Goal: Task Accomplishment & Management: Manage account settings

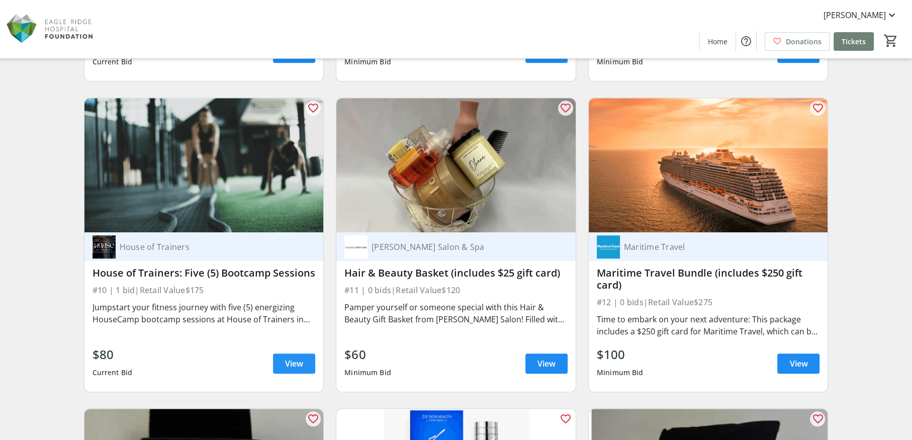
scroll to position [1257, 0]
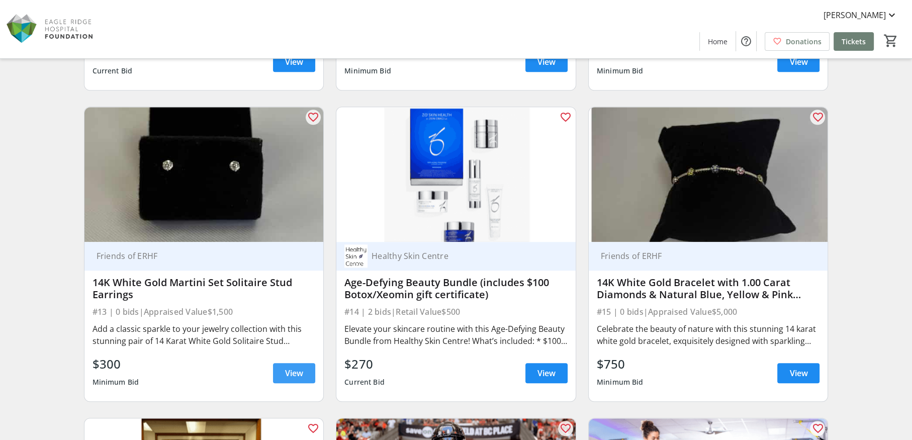
click at [293, 375] on span "View" at bounding box center [294, 373] width 18 height 12
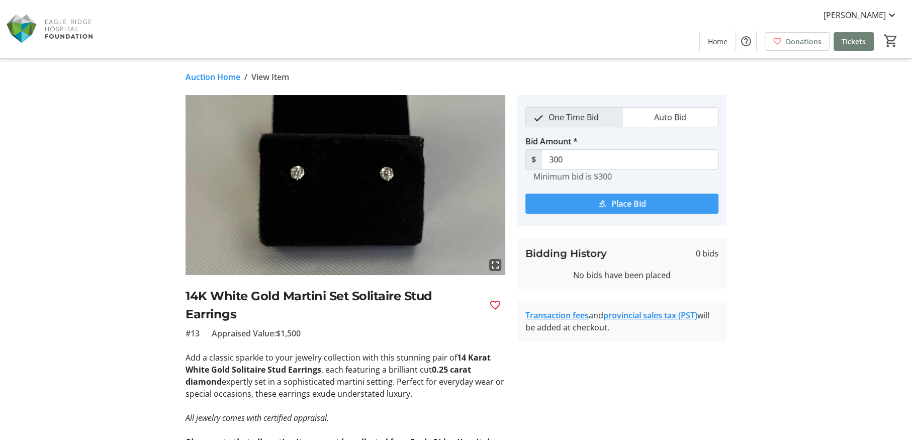
click at [639, 200] on span "Place Bid" at bounding box center [628, 204] width 35 height 12
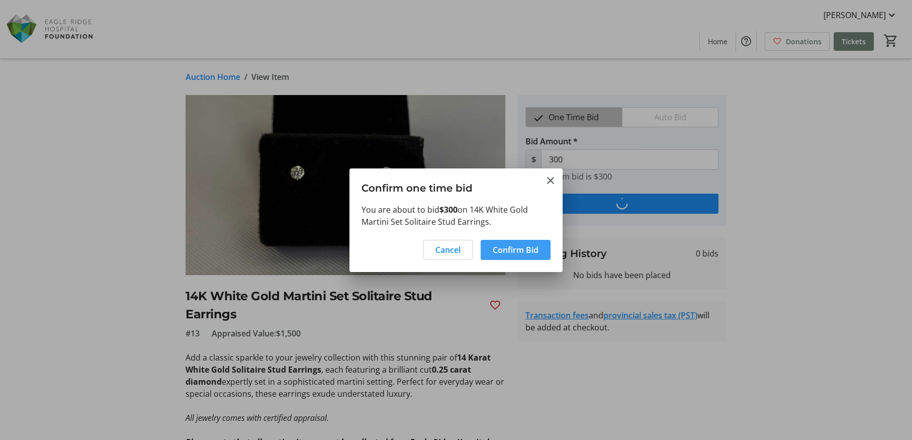
click at [512, 255] on span at bounding box center [516, 250] width 70 height 24
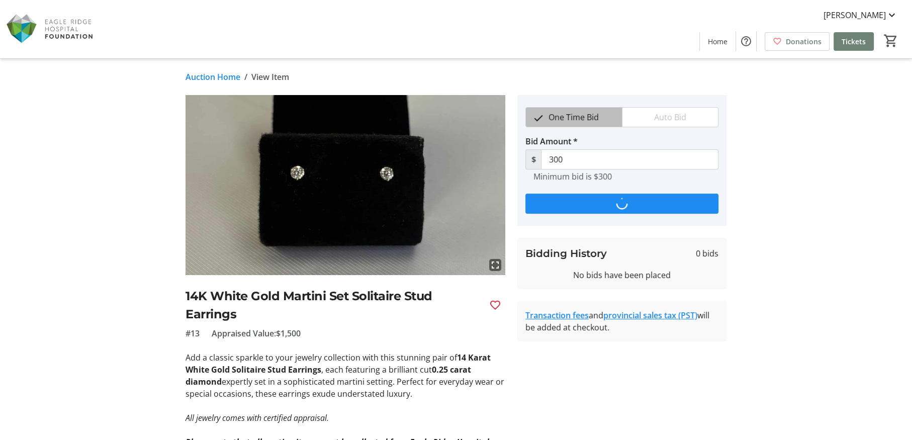
type input "330"
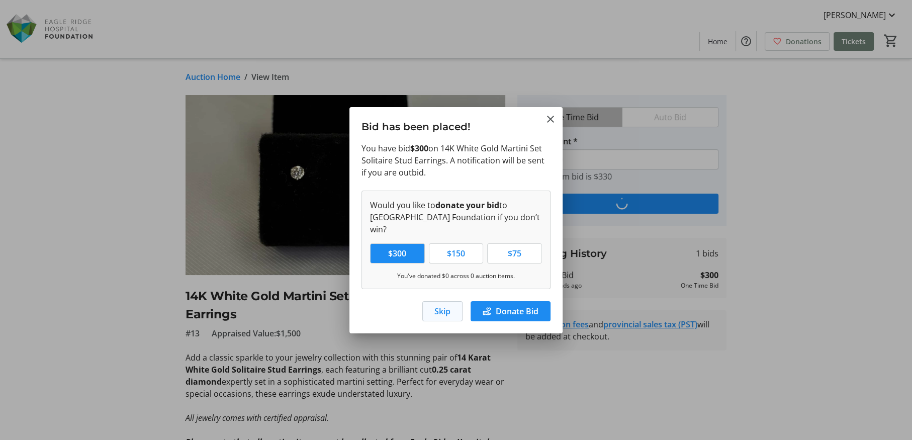
click at [445, 306] on span "Skip" at bounding box center [442, 311] width 16 height 12
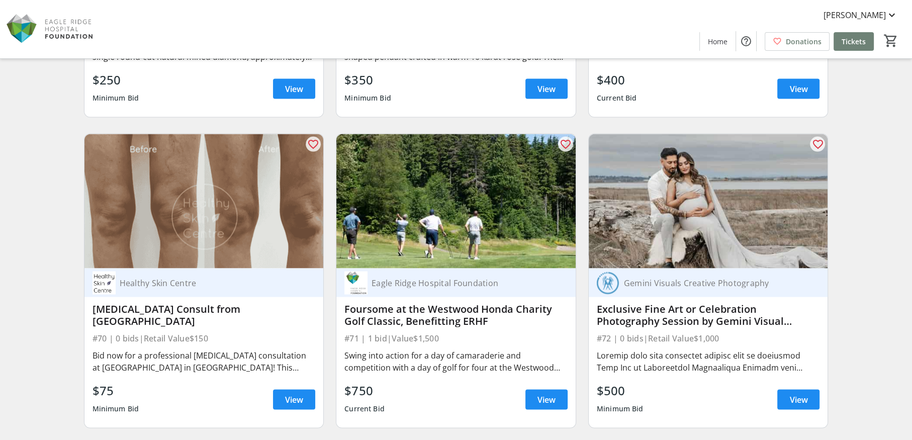
scroll to position [7190, 0]
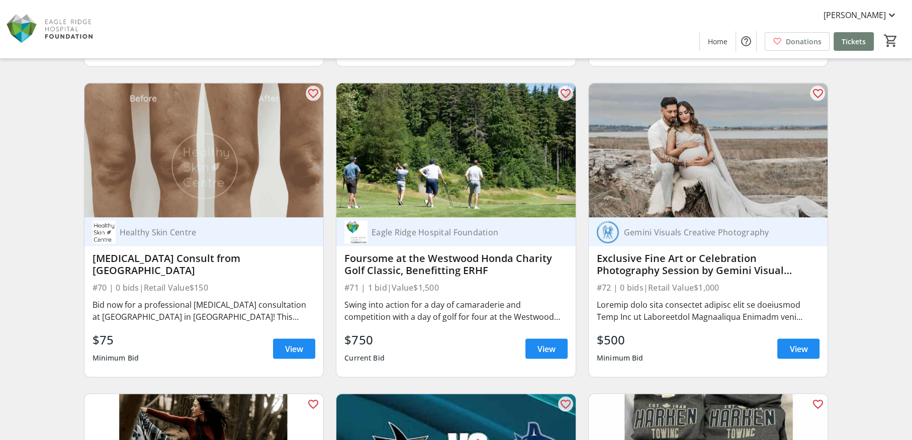
click at [694, 192] on img at bounding box center [708, 150] width 239 height 135
click at [791, 345] on span "View" at bounding box center [798, 349] width 18 height 12
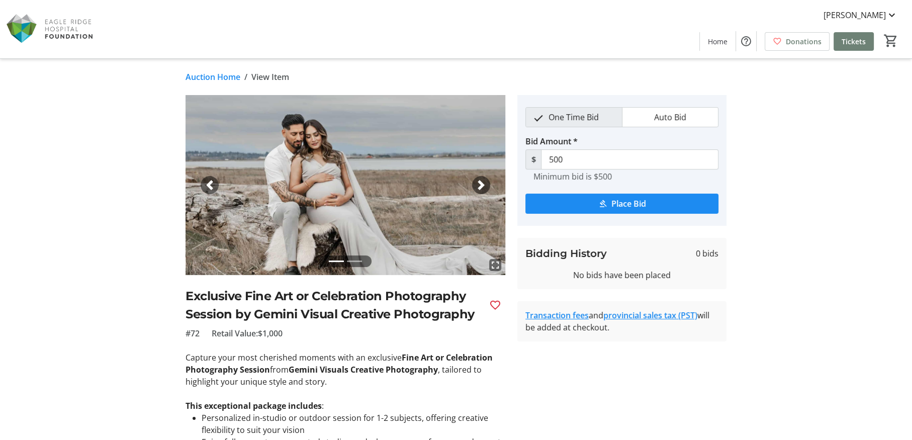
click at [481, 184] on span "button" at bounding box center [481, 185] width 10 height 10
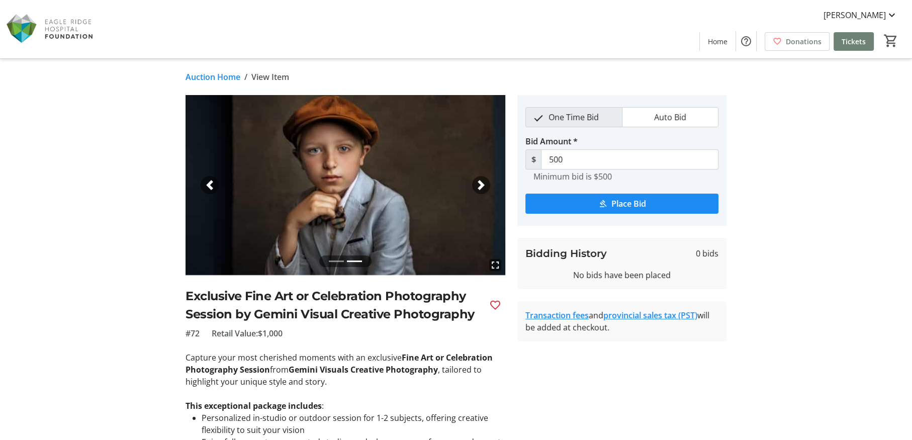
click at [481, 184] on span "button" at bounding box center [481, 185] width 10 height 10
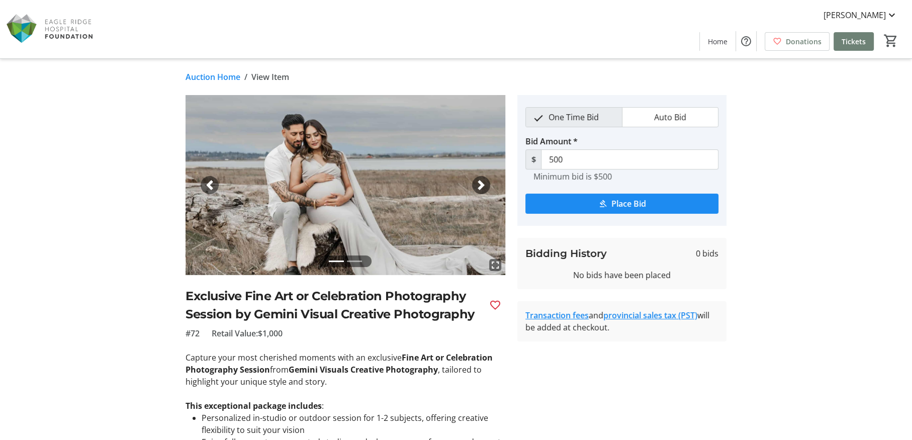
click at [481, 184] on span "button" at bounding box center [481, 185] width 10 height 10
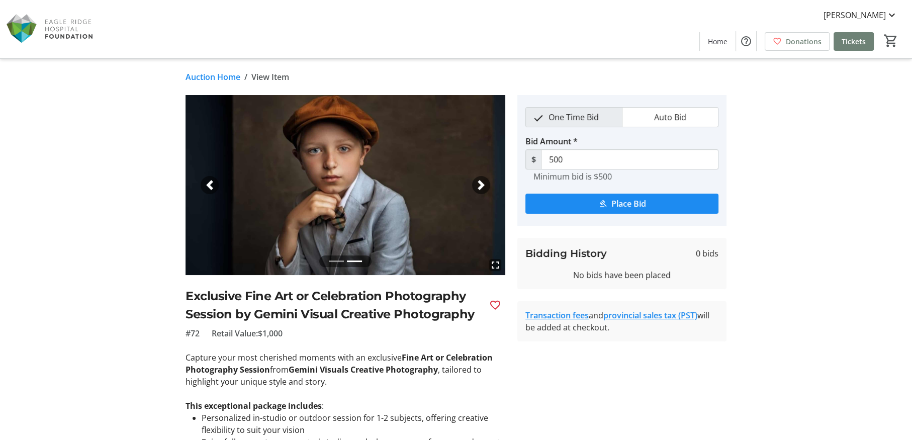
scroll to position [100, 0]
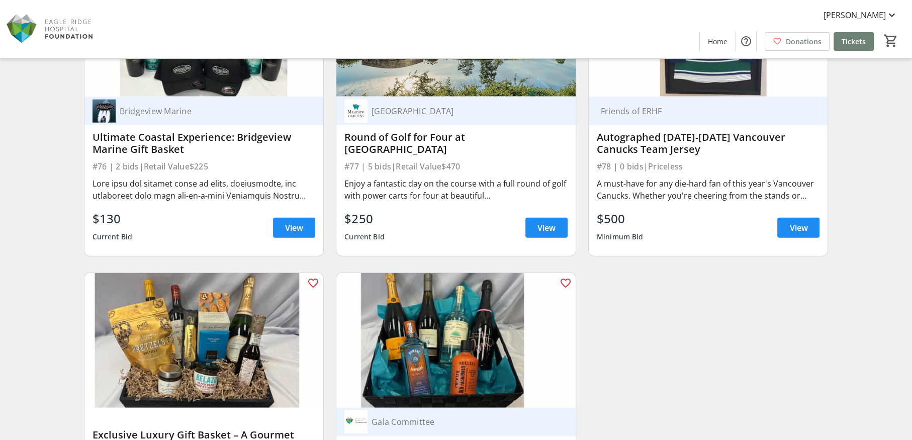
scroll to position [8084, 0]
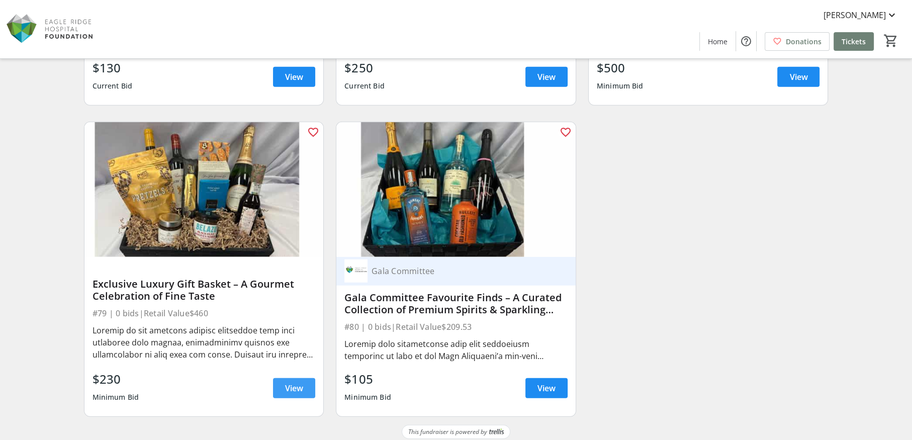
click at [292, 386] on span "View" at bounding box center [294, 388] width 18 height 12
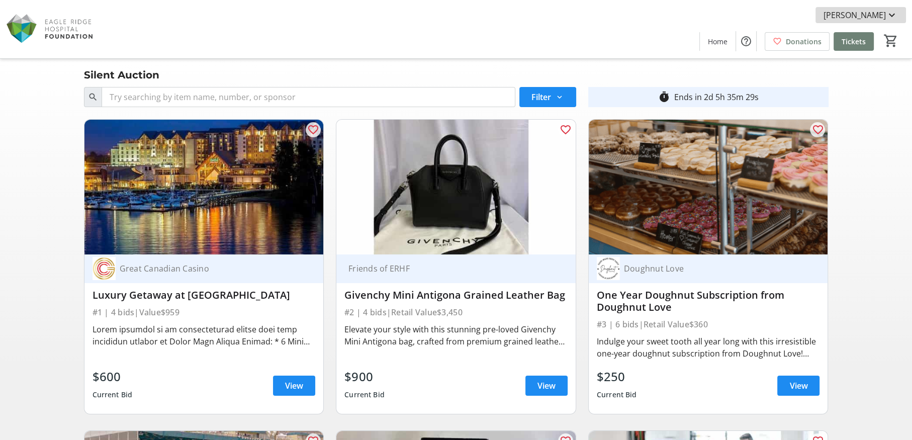
click at [872, 16] on span "[PERSON_NAME]" at bounding box center [855, 15] width 62 height 12
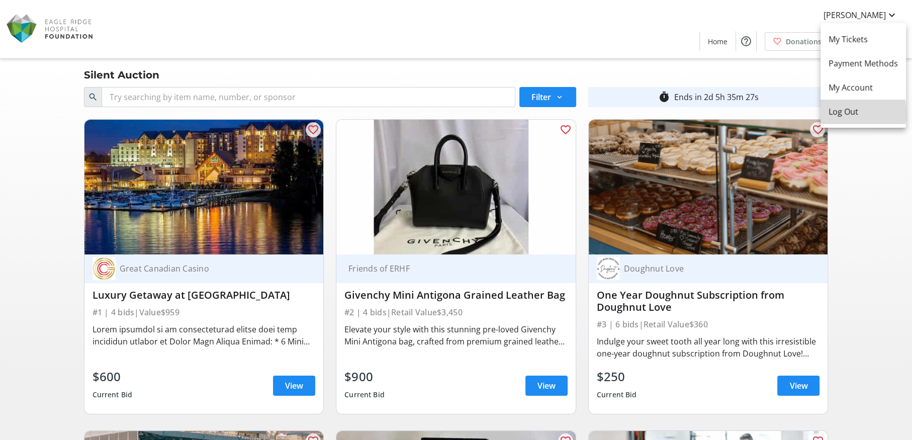
click at [844, 113] on span "Log Out" at bounding box center [863, 112] width 69 height 12
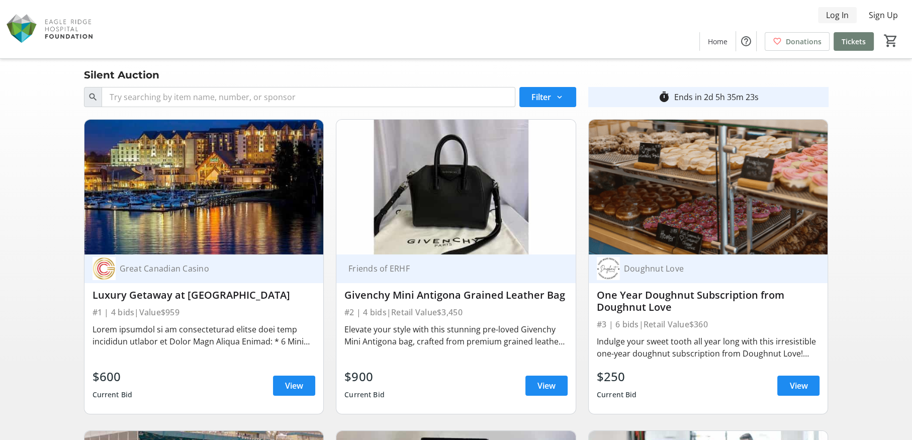
click at [841, 14] on span "Log In" at bounding box center [837, 15] width 23 height 12
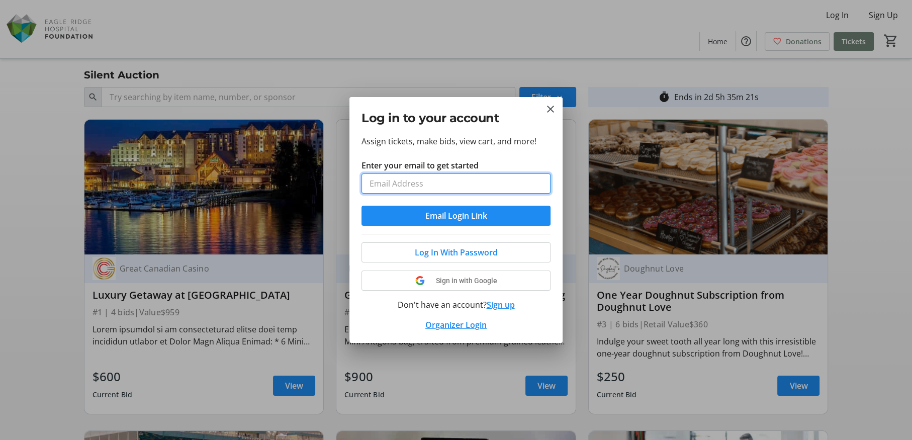
type input "sheri@harkentowing.com"
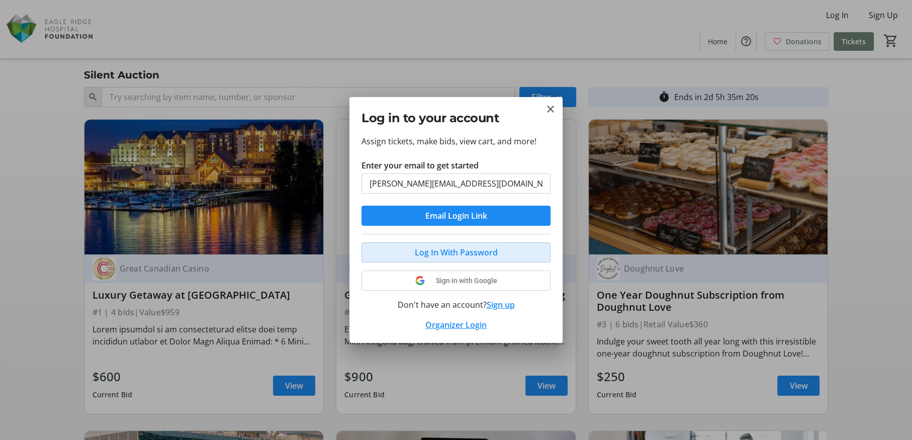
click at [450, 248] on span "Log In With Password" at bounding box center [456, 252] width 83 height 12
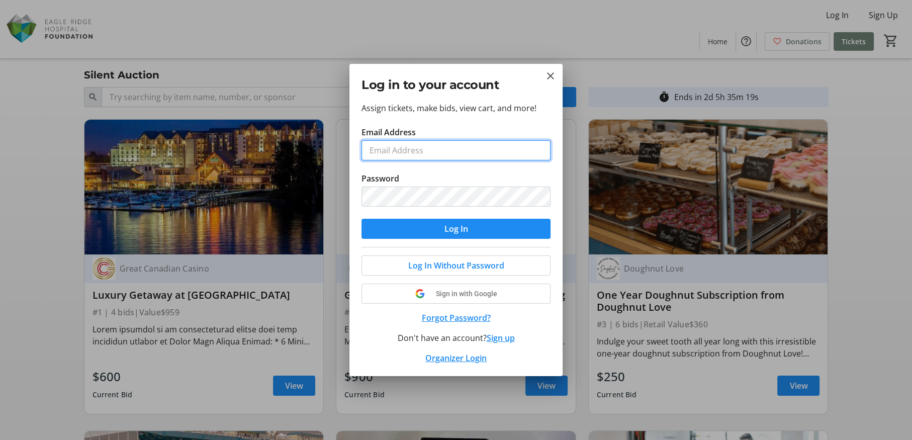
type input "sheri@harkentowing.com"
click at [441, 224] on span "submit" at bounding box center [456, 229] width 189 height 24
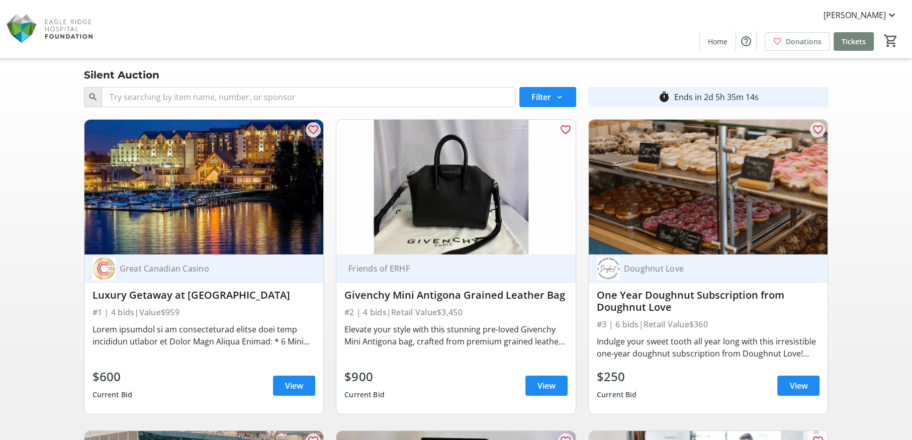
click at [842, 42] on span "Tickets" at bounding box center [854, 41] width 24 height 11
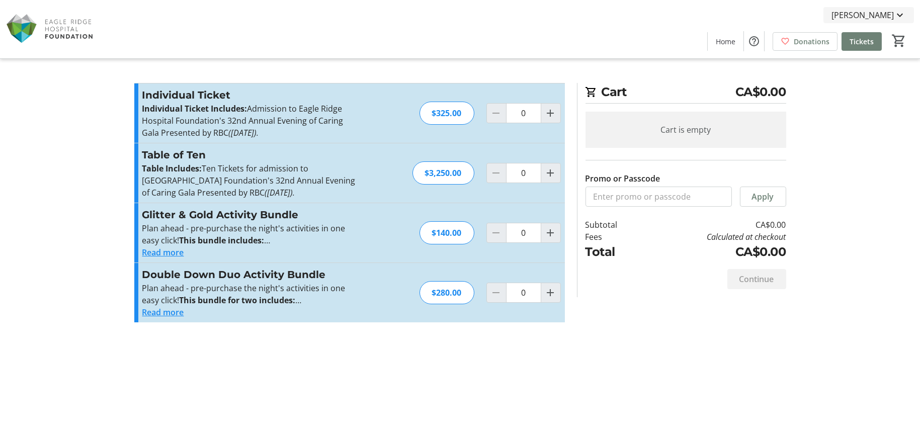
click at [890, 17] on span "[PERSON_NAME]" at bounding box center [862, 15] width 62 height 12
click at [857, 41] on span "My Tickets" at bounding box center [870, 39] width 69 height 12
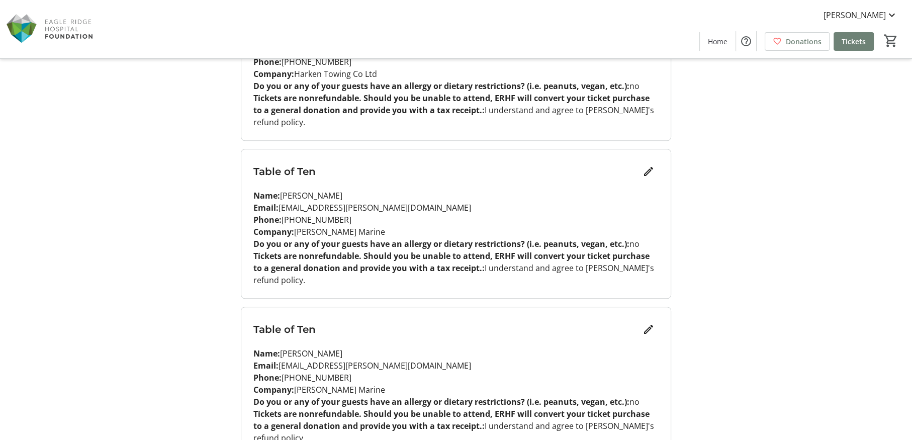
scroll to position [1377, 0]
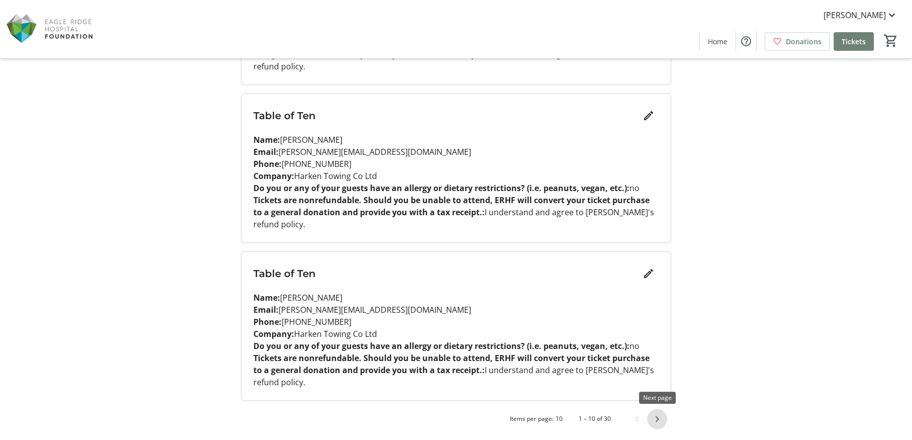
click at [659, 416] on span "Next page" at bounding box center [657, 419] width 20 height 20
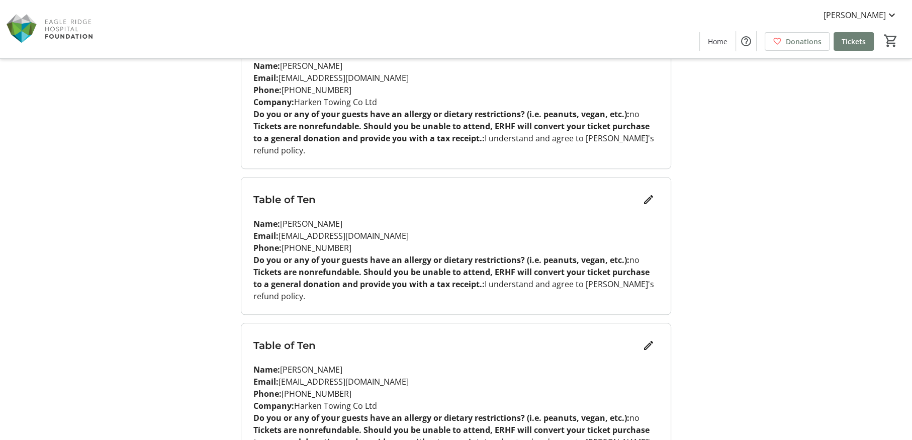
scroll to position [1329, 0]
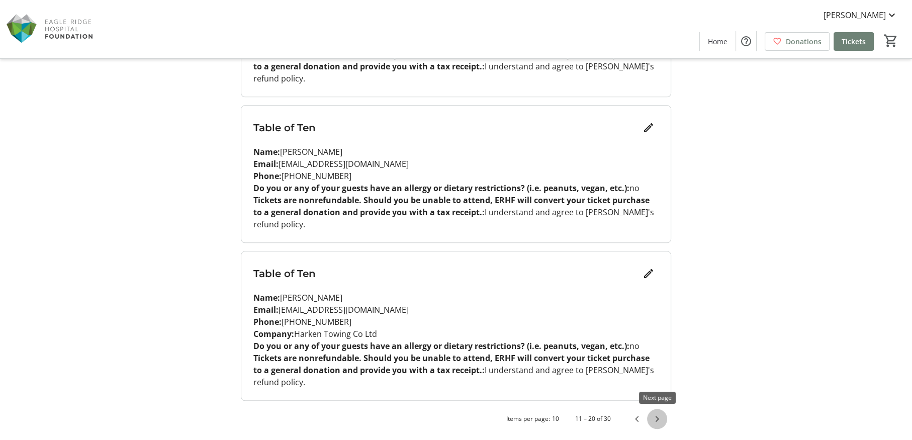
click at [654, 418] on span "Next page" at bounding box center [657, 419] width 20 height 20
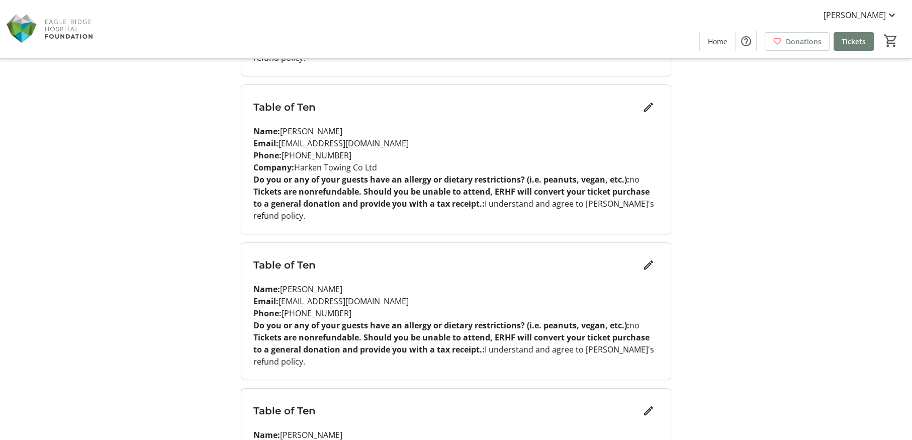
scroll to position [452, 0]
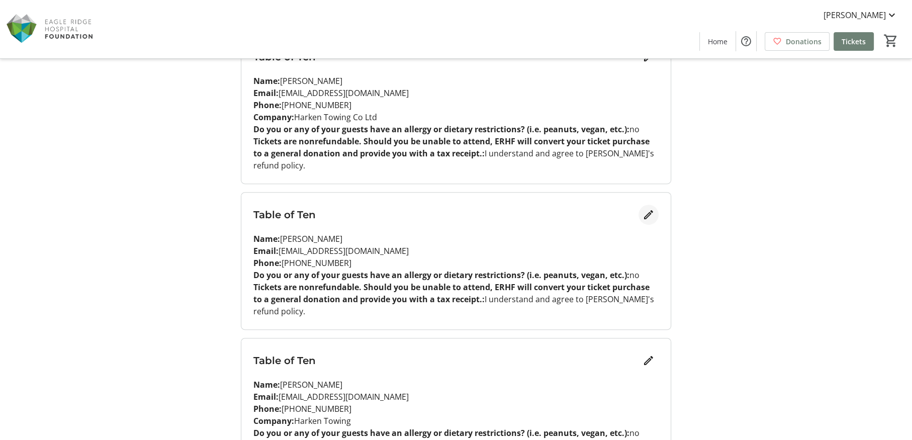
click at [649, 213] on mat-icon "Edit" at bounding box center [649, 215] width 12 height 12
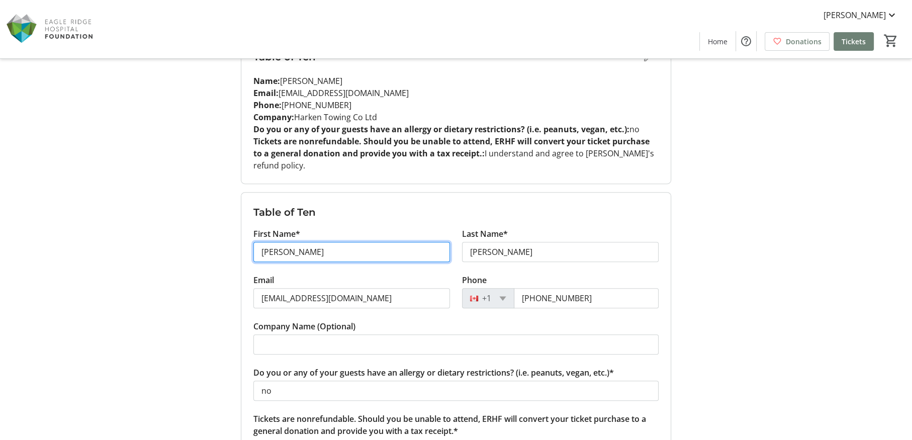
drag, startPoint x: 278, startPoint y: 253, endPoint x: 249, endPoint y: 253, distance: 28.7
click at [249, 253] on div "First Name* Tara" at bounding box center [351, 251] width 209 height 46
type input "Mia"
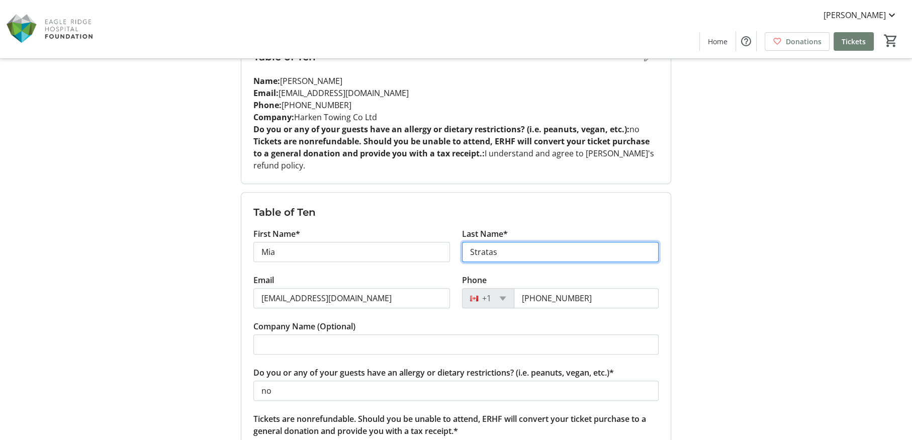
type input "Stratas"
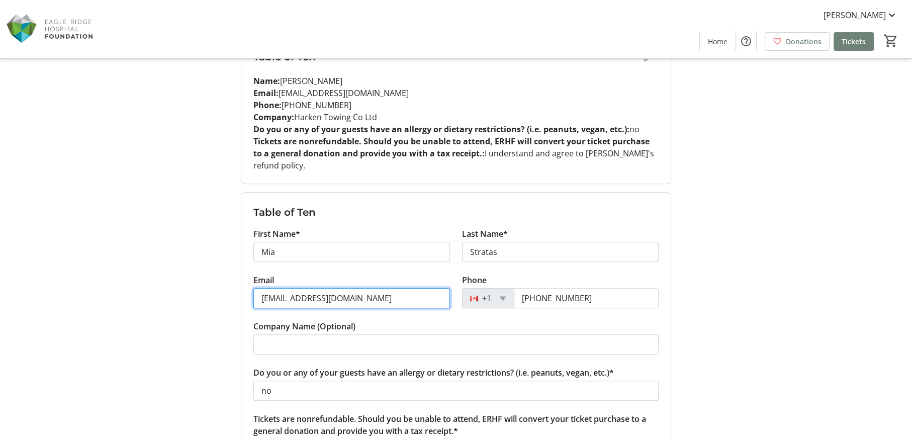
drag, startPoint x: 362, startPoint y: 301, endPoint x: 250, endPoint y: 299, distance: 112.1
click at [250, 299] on div "Email tmbroughton@live.com" at bounding box center [351, 297] width 209 height 46
type input "miastratas@hotmail.com"
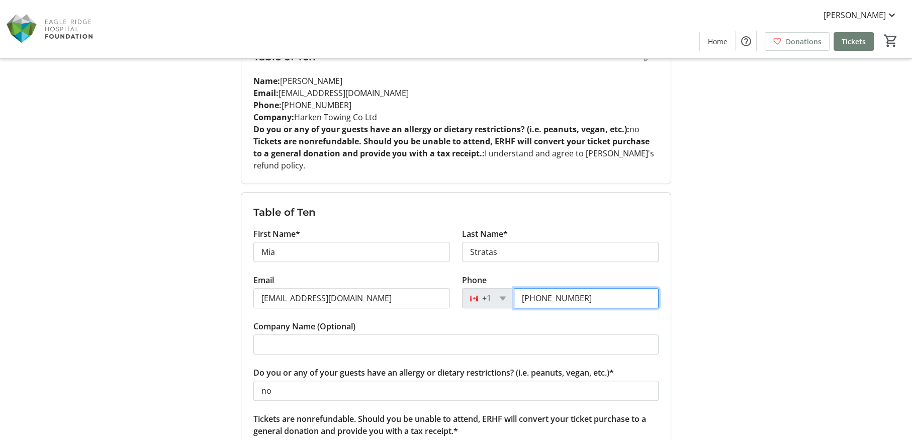
drag, startPoint x: 581, startPoint y: 299, endPoint x: 513, endPoint y: 298, distance: 67.9
click at [513, 298] on div "+1 (604) 805-7072" at bounding box center [560, 298] width 197 height 20
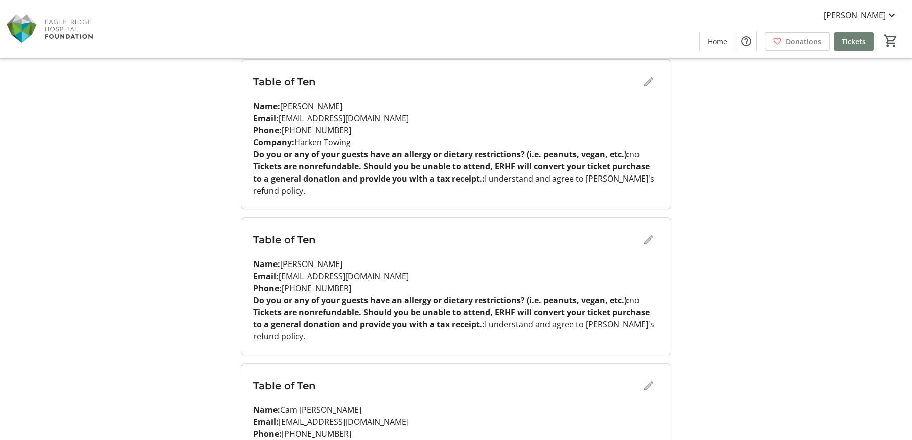
scroll to position [955, 0]
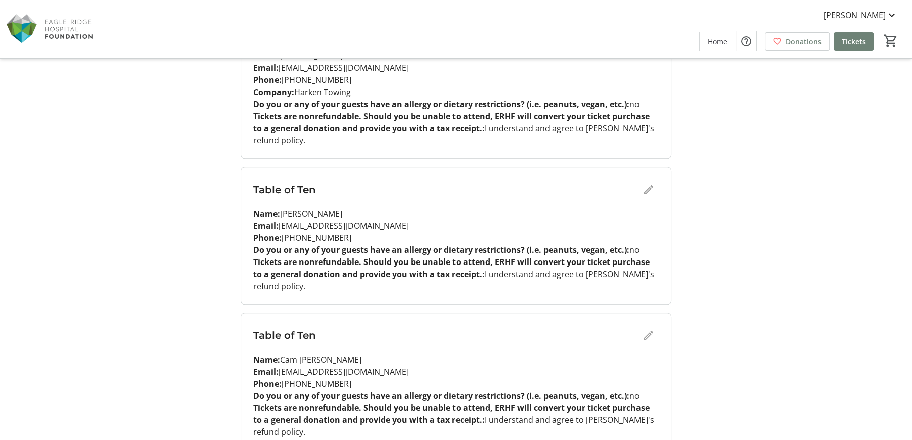
type input "(778) 896-3743"
click at [650, 331] on div "Table of Ten" at bounding box center [455, 335] width 405 height 20
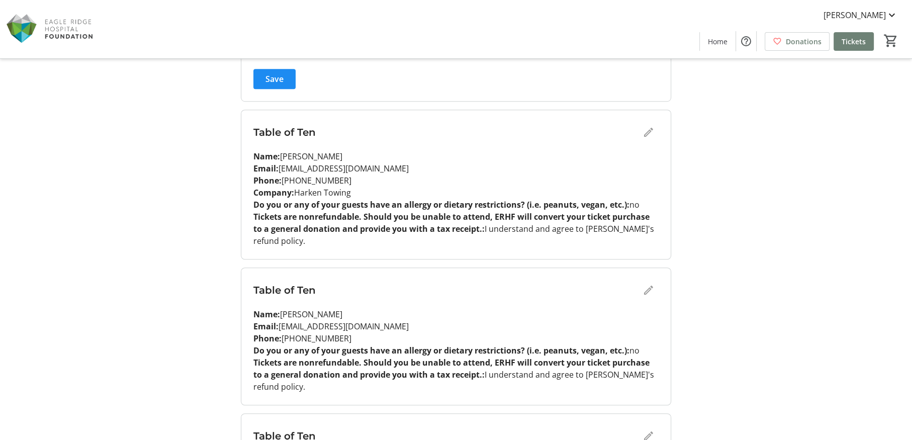
scroll to position [804, 0]
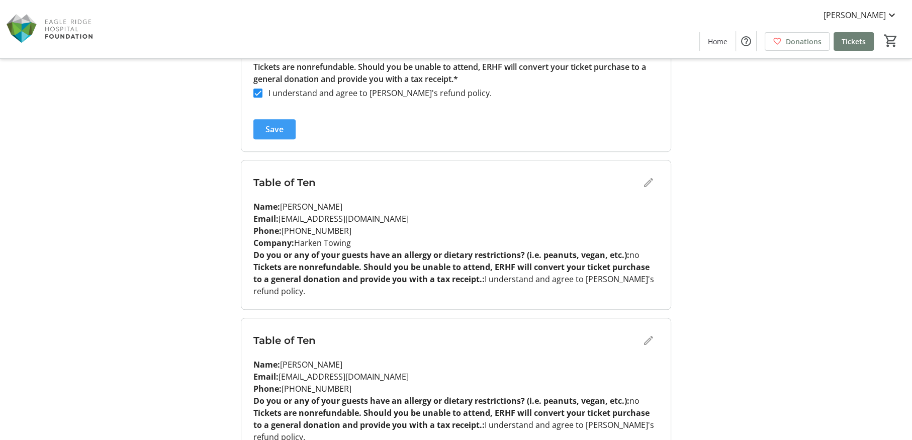
click at [279, 134] on span "Save" at bounding box center [275, 129] width 18 height 12
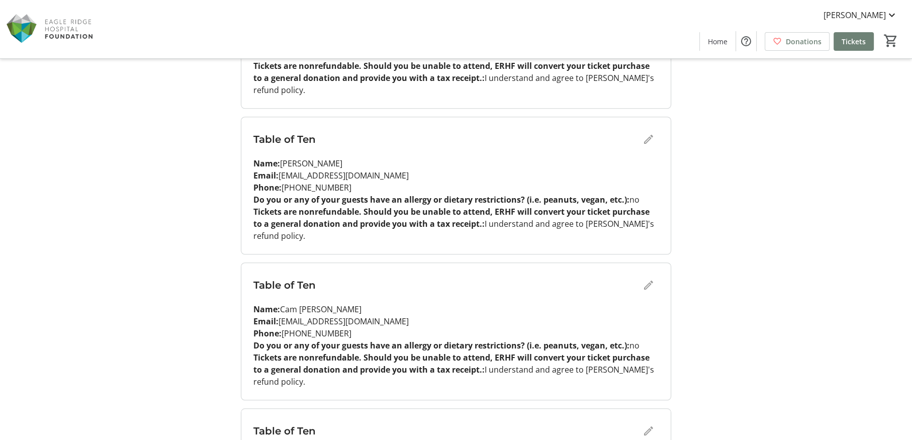
scroll to position [1055, 0]
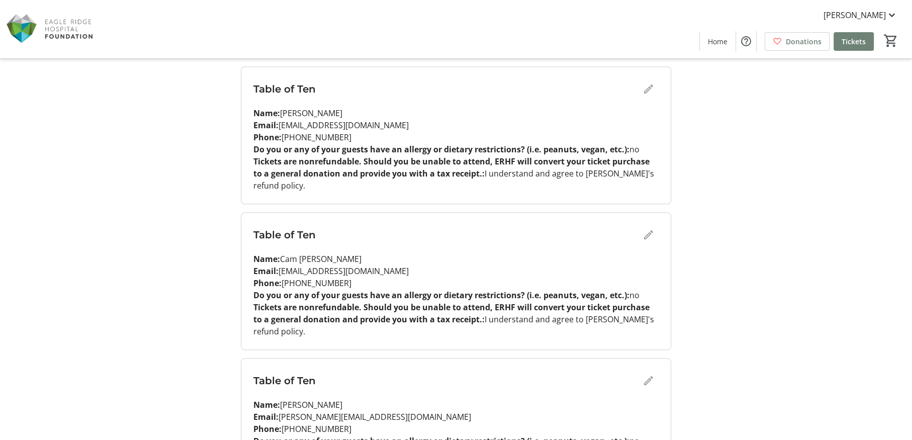
click at [650, 230] on div "Table of Ten" at bounding box center [455, 235] width 405 height 20
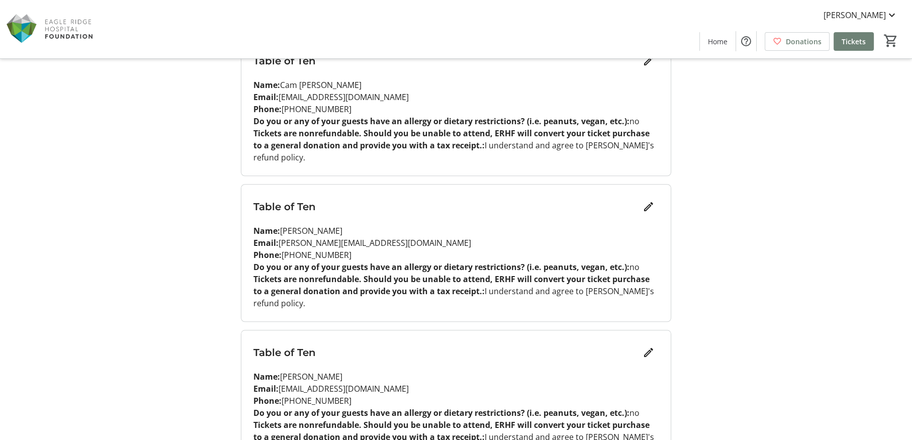
scroll to position [1005, 0]
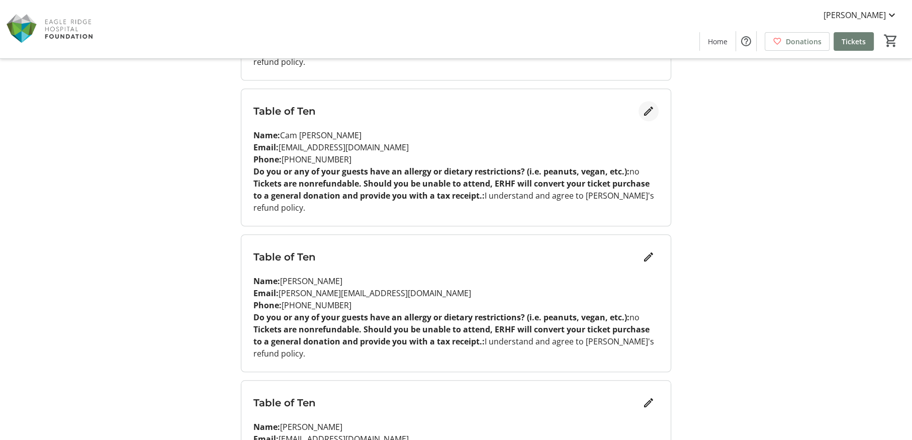
click at [649, 115] on mat-icon "Edit" at bounding box center [649, 111] width 12 height 12
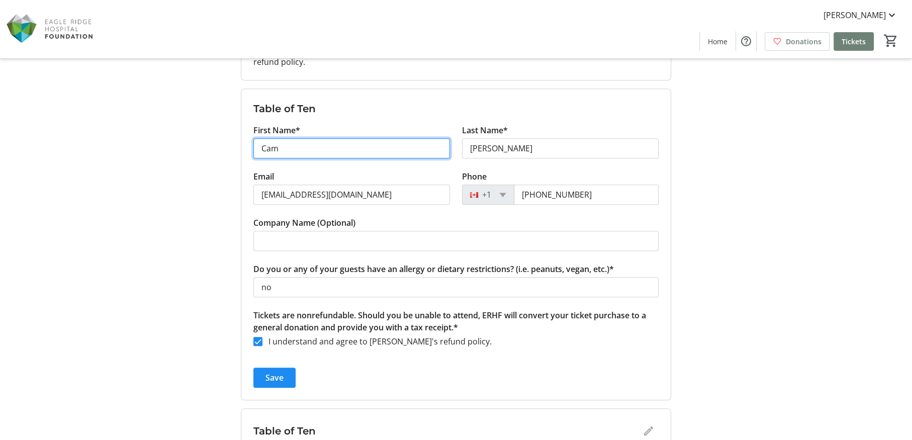
drag, startPoint x: 311, startPoint y: 145, endPoint x: 211, endPoint y: 154, distance: 100.5
type input "l"
type input "Lewis"
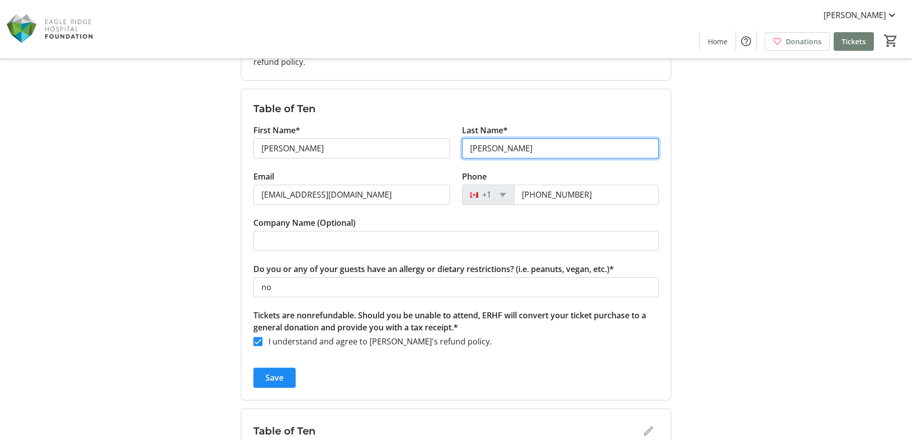
type input "Puls"
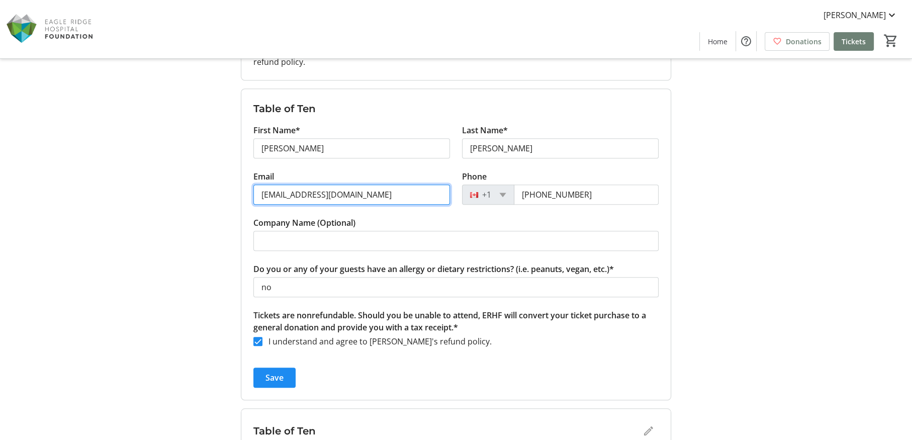
drag, startPoint x: 360, startPoint y: 198, endPoint x: 225, endPoint y: 200, distance: 135.3
type input "lewispuls2001@gmail.com"
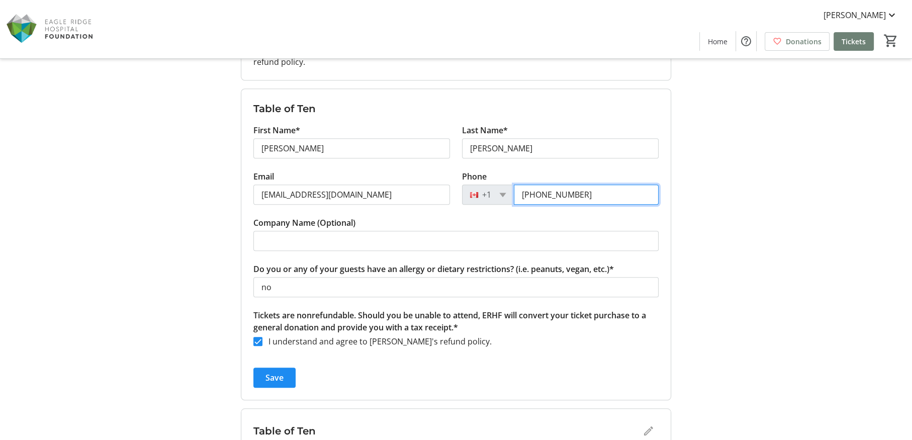
drag, startPoint x: 587, startPoint y: 191, endPoint x: 498, endPoint y: 195, distance: 88.6
click at [498, 195] on div "+1 (604) 751-7571" at bounding box center [560, 195] width 197 height 20
type input "(778) 833-0728"
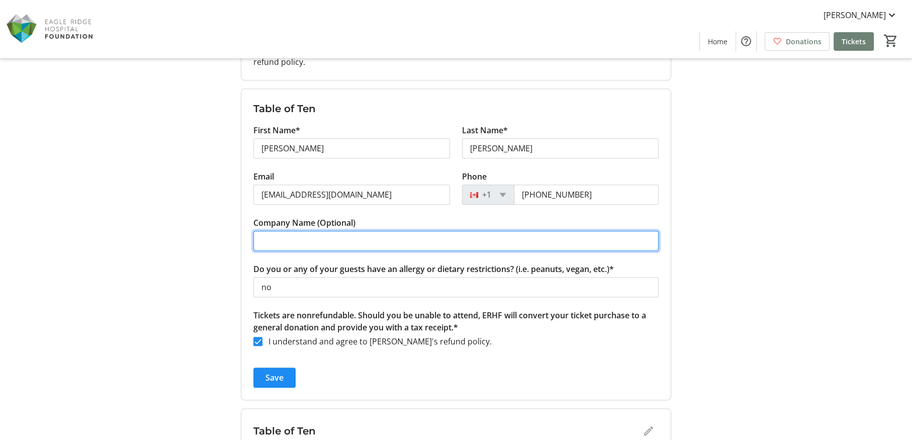
click at [444, 240] on input "Company Name (Optional)" at bounding box center [455, 241] width 405 height 20
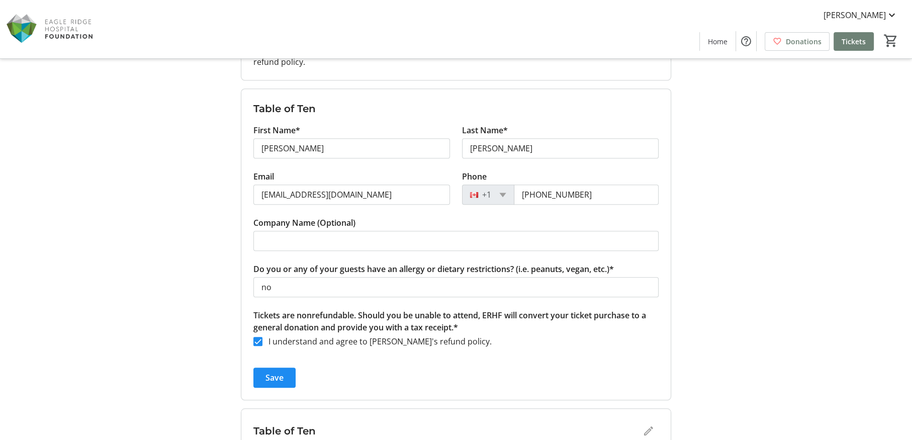
click at [417, 360] on form "Table of Ten First Name* Lewis Last Name* Puls Email lewispuls2001@gmail.com Ph…" at bounding box center [455, 244] width 429 height 311
click at [291, 374] on span "submit" at bounding box center [274, 378] width 42 height 24
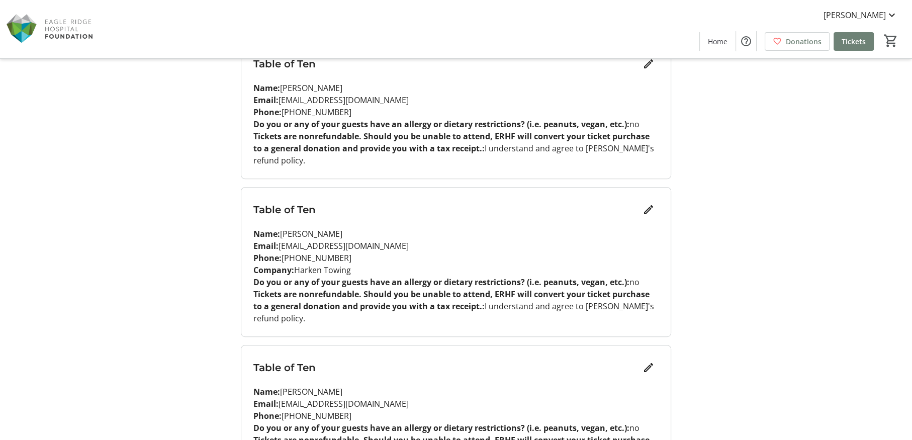
scroll to position [502, 0]
